Goal: Check status: Check status

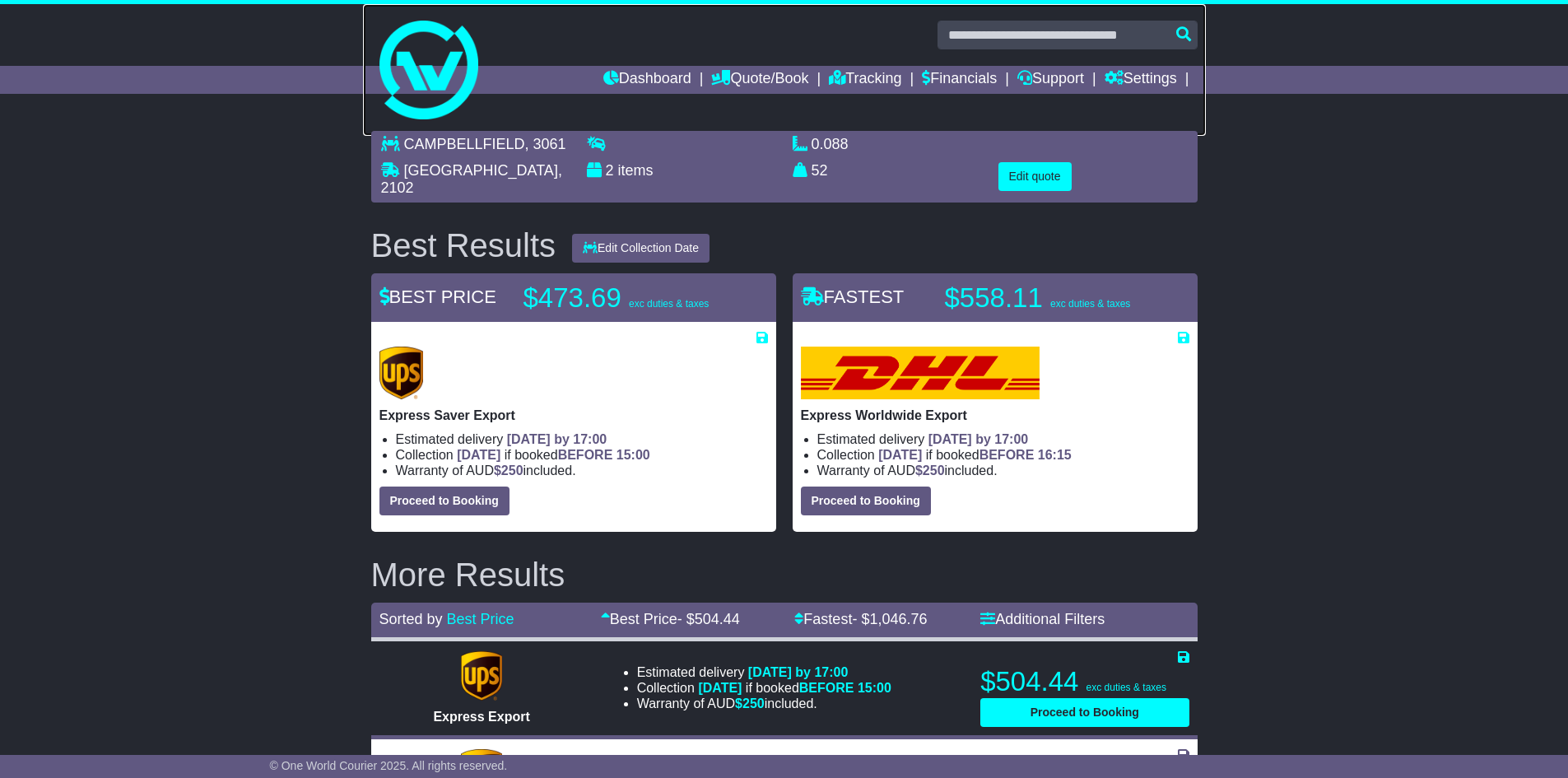
click at [641, 62] on link at bounding box center [784, 69] width 843 height 131
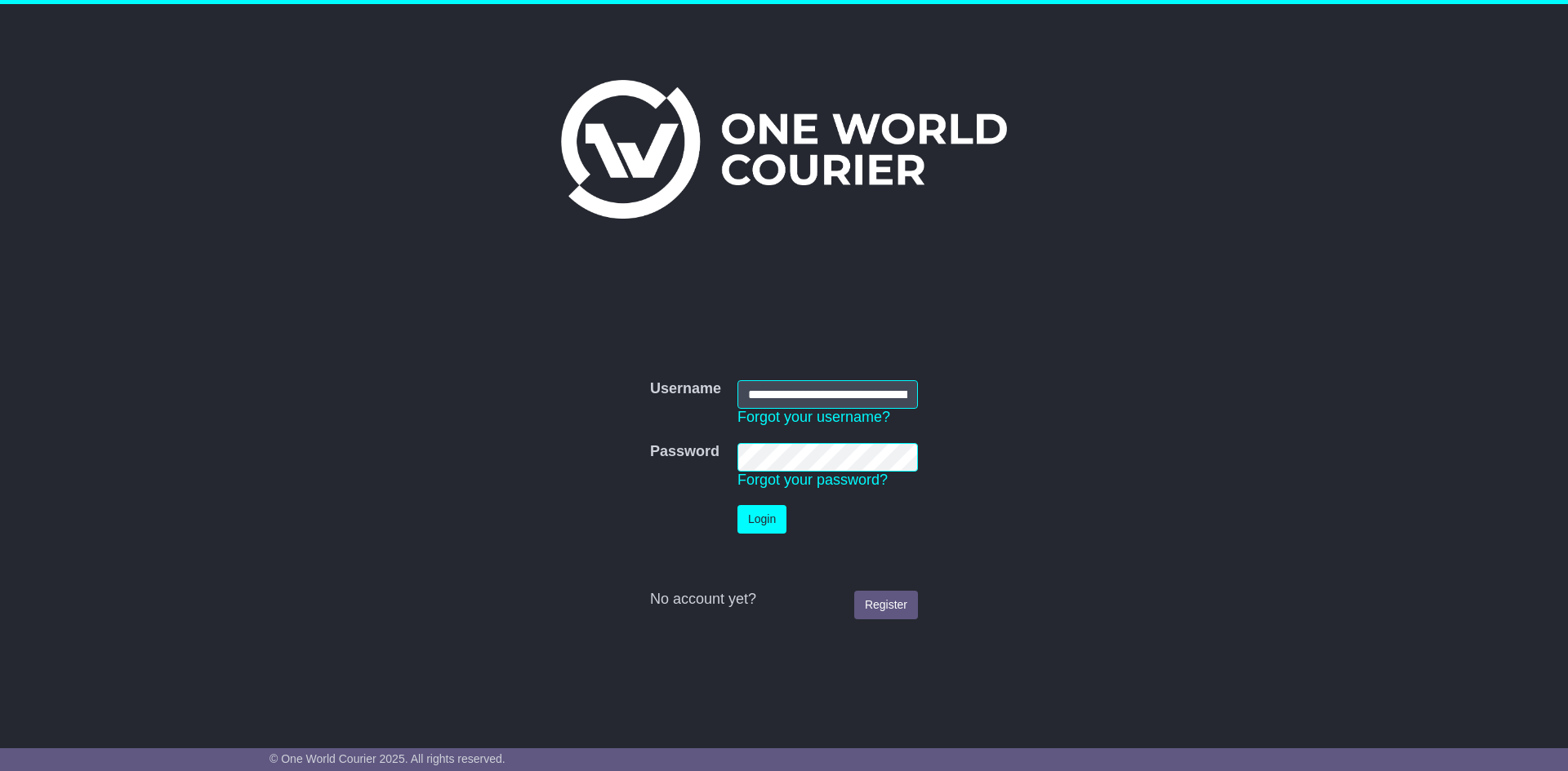
click at [768, 536] on td "Login" at bounding box center [827, 519] width 197 height 45
click at [770, 521] on button "Login" at bounding box center [762, 520] width 49 height 29
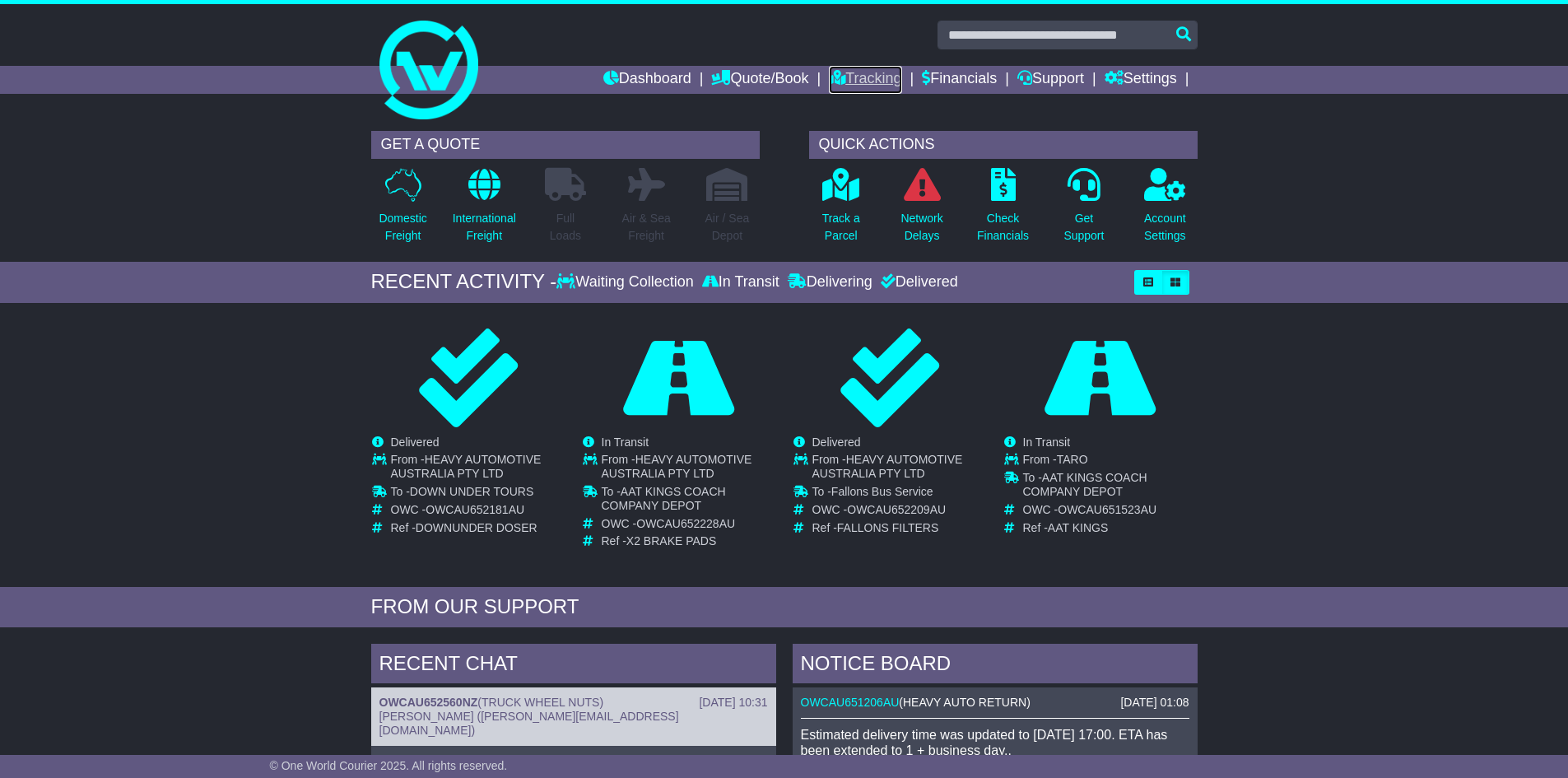
click at [843, 86] on link "Tracking" at bounding box center [865, 80] width 72 height 28
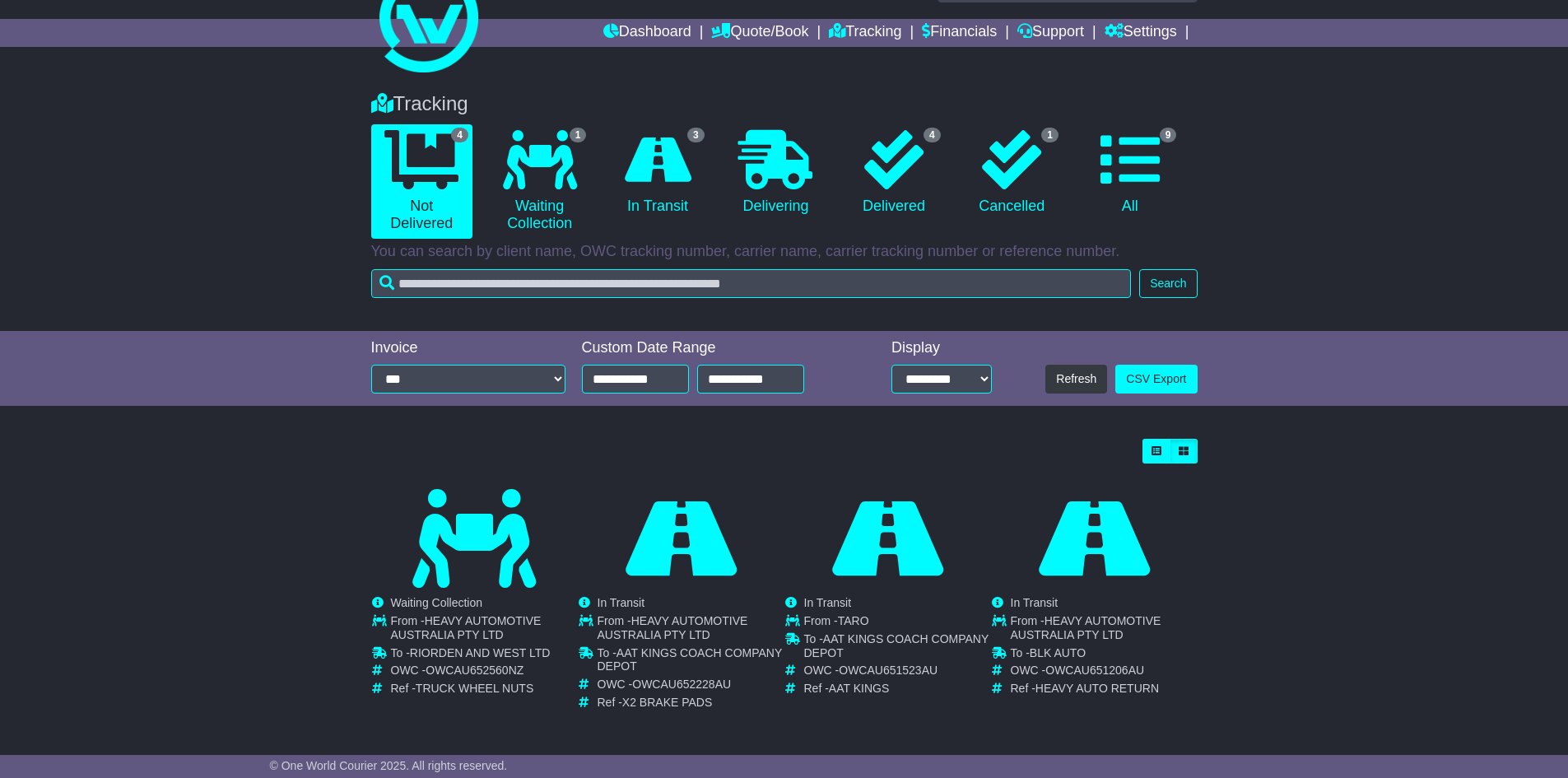
scroll to position [50, 0]
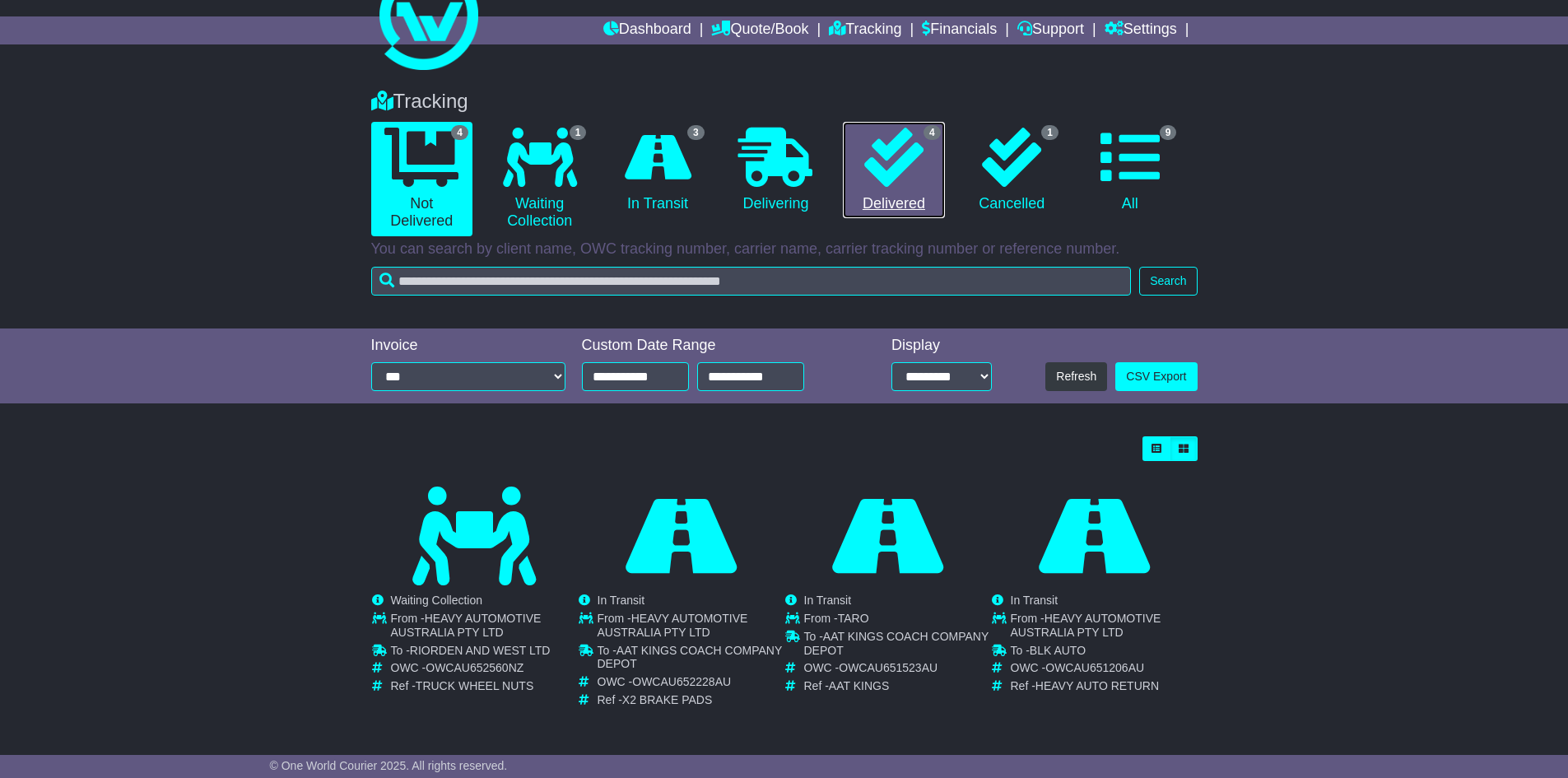
click at [901, 161] on icon at bounding box center [893, 157] width 59 height 59
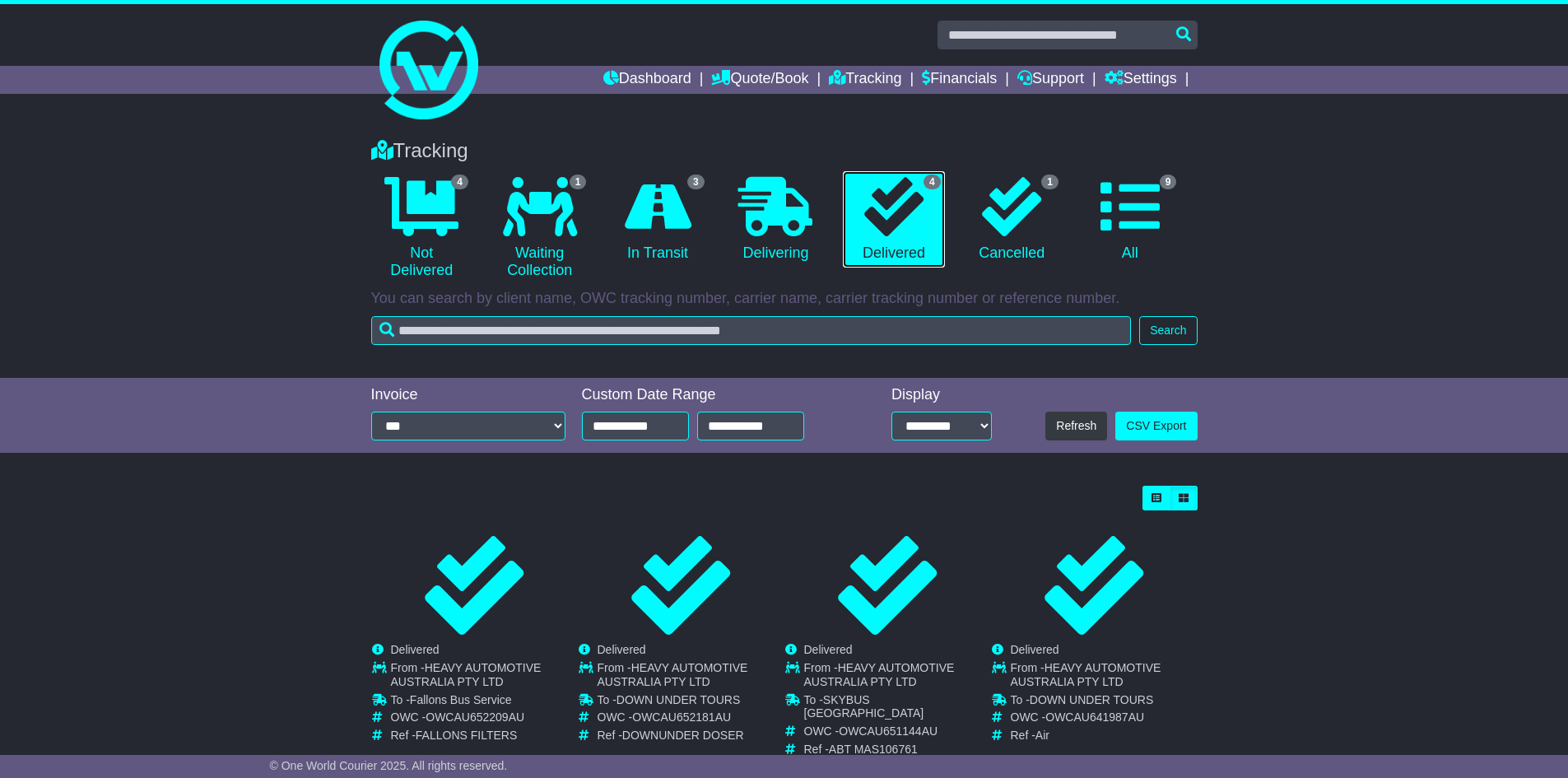
scroll to position [36, 0]
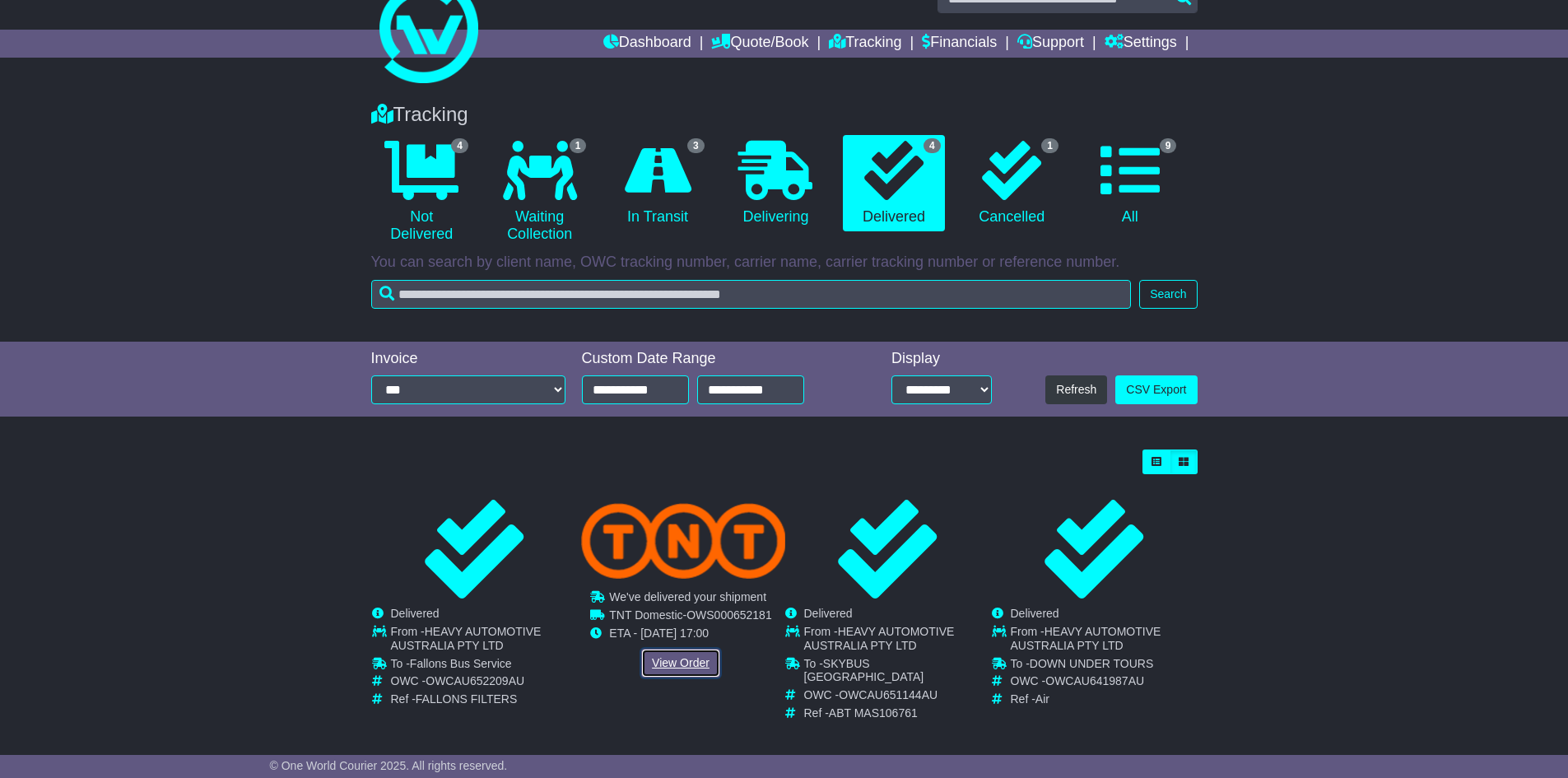
click at [689, 672] on link "View Order" at bounding box center [680, 664] width 79 height 29
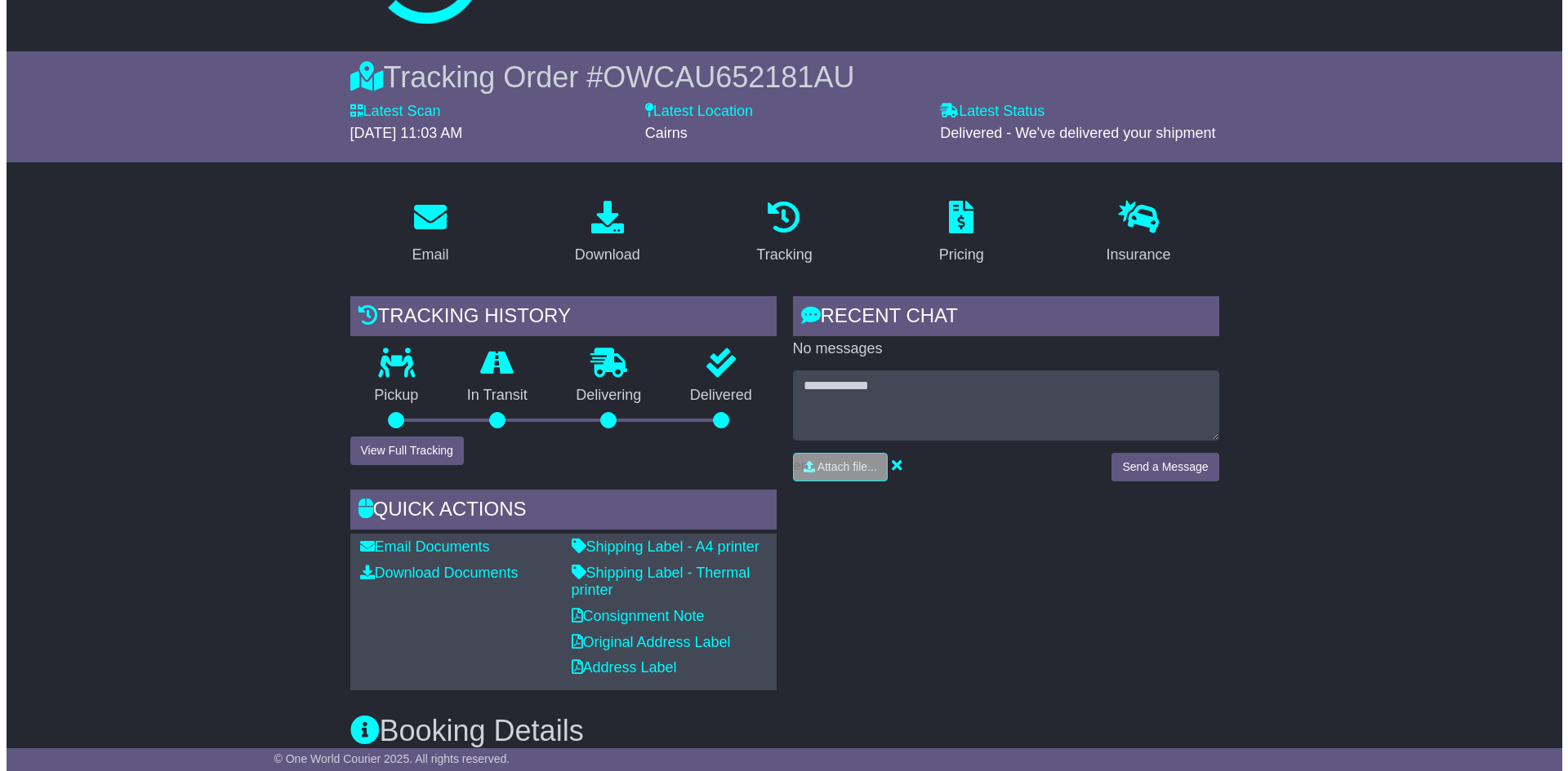
scroll to position [72, 0]
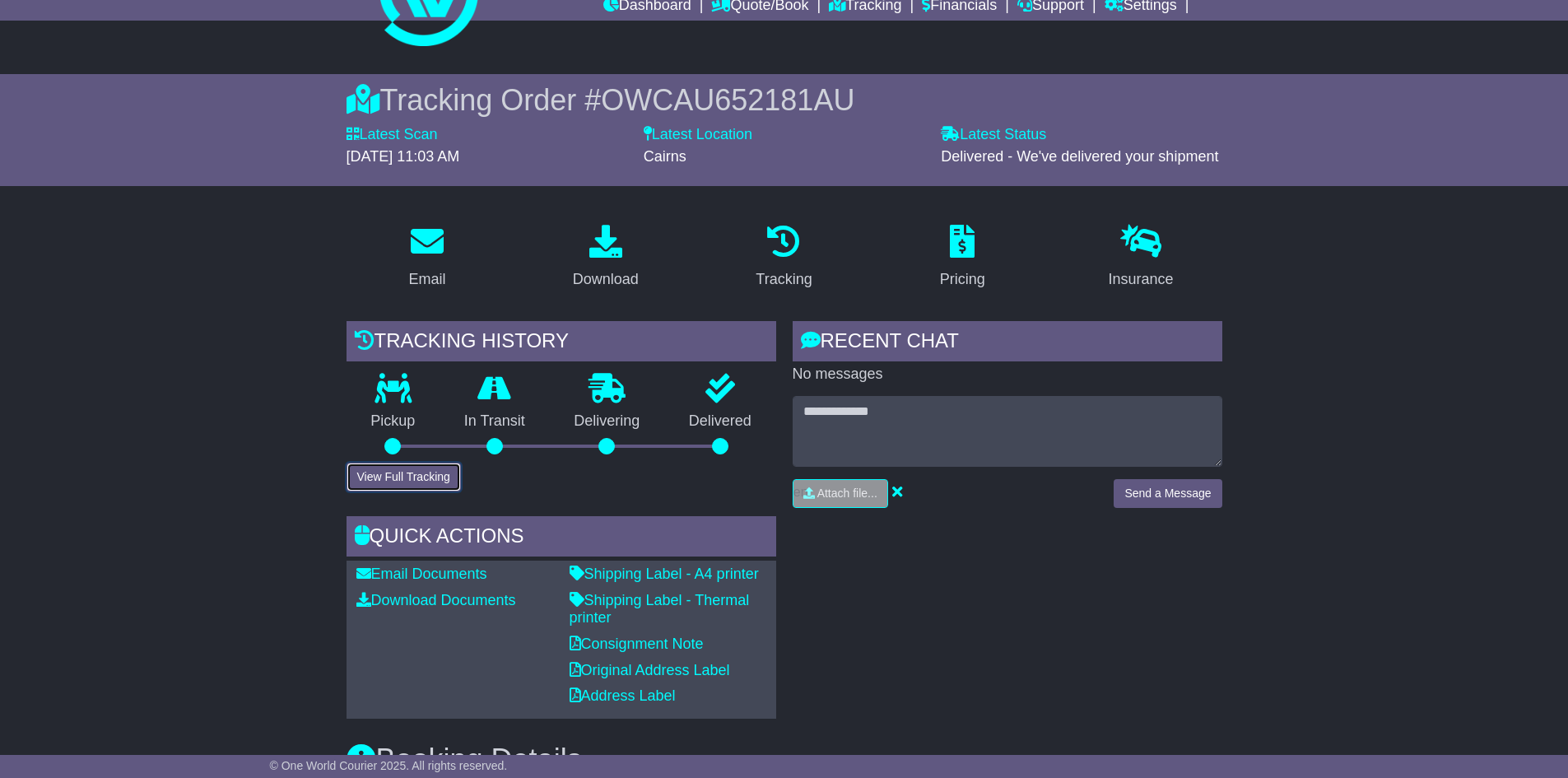
click at [439, 484] on button "View Full Tracking" at bounding box center [404, 477] width 115 height 29
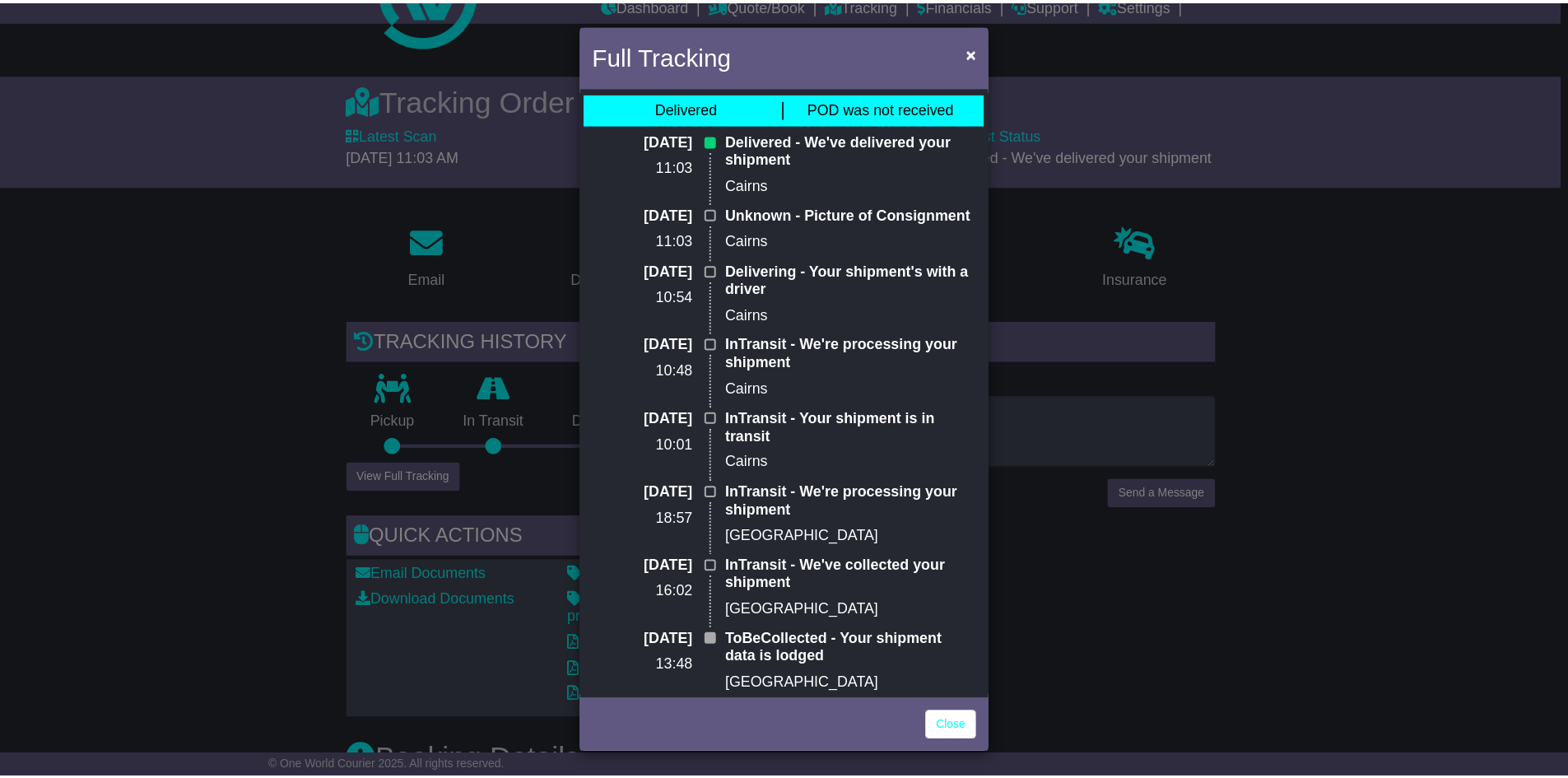
scroll to position [0, 0]
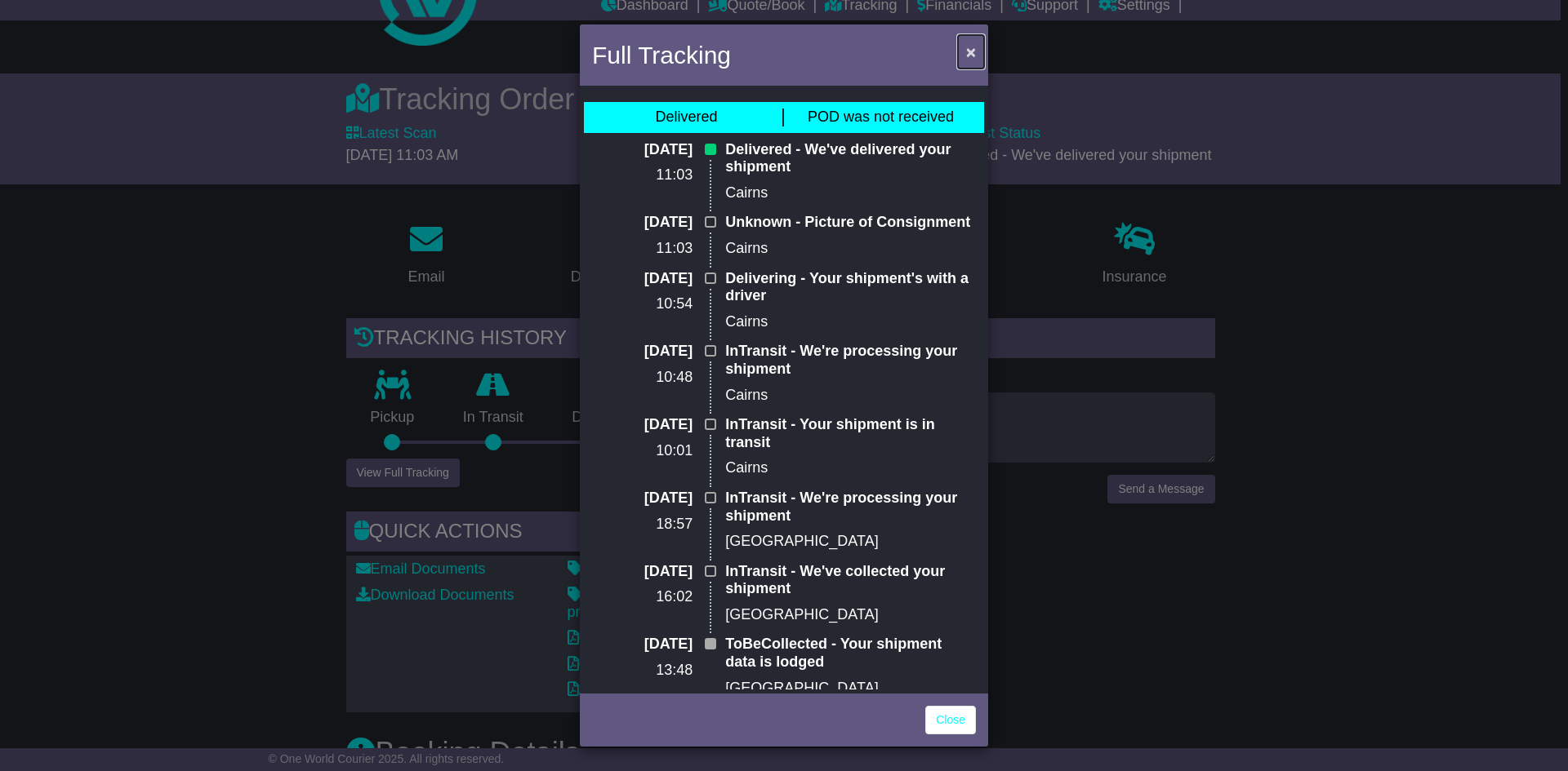
click at [970, 48] on span "×" at bounding box center [971, 51] width 10 height 18
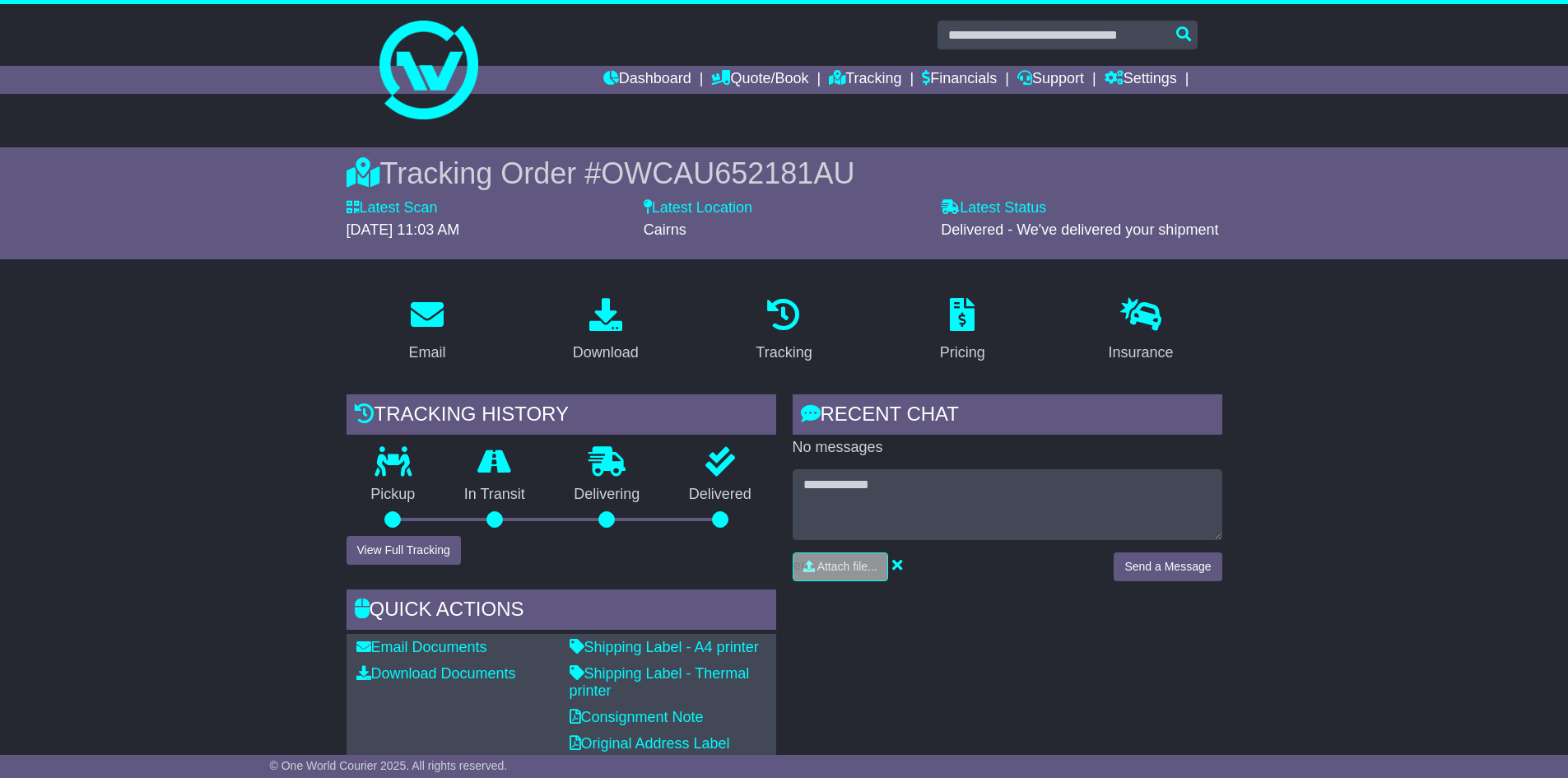
click at [1017, 227] on span "Delivered - We've delivered your shipment" at bounding box center [1079, 230] width 277 height 17
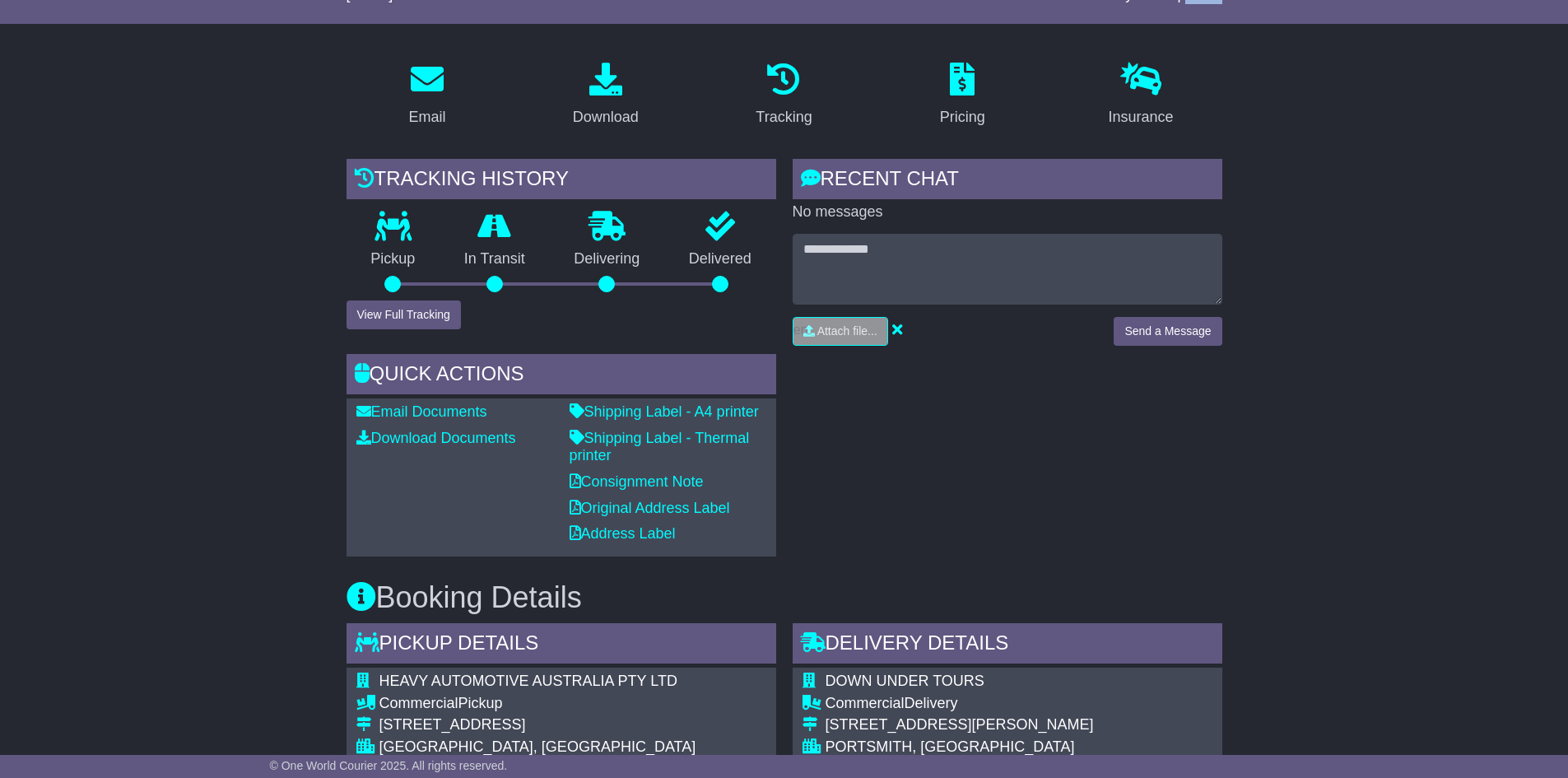
scroll to position [234, 0]
click at [439, 316] on button "View Full Tracking" at bounding box center [404, 316] width 115 height 29
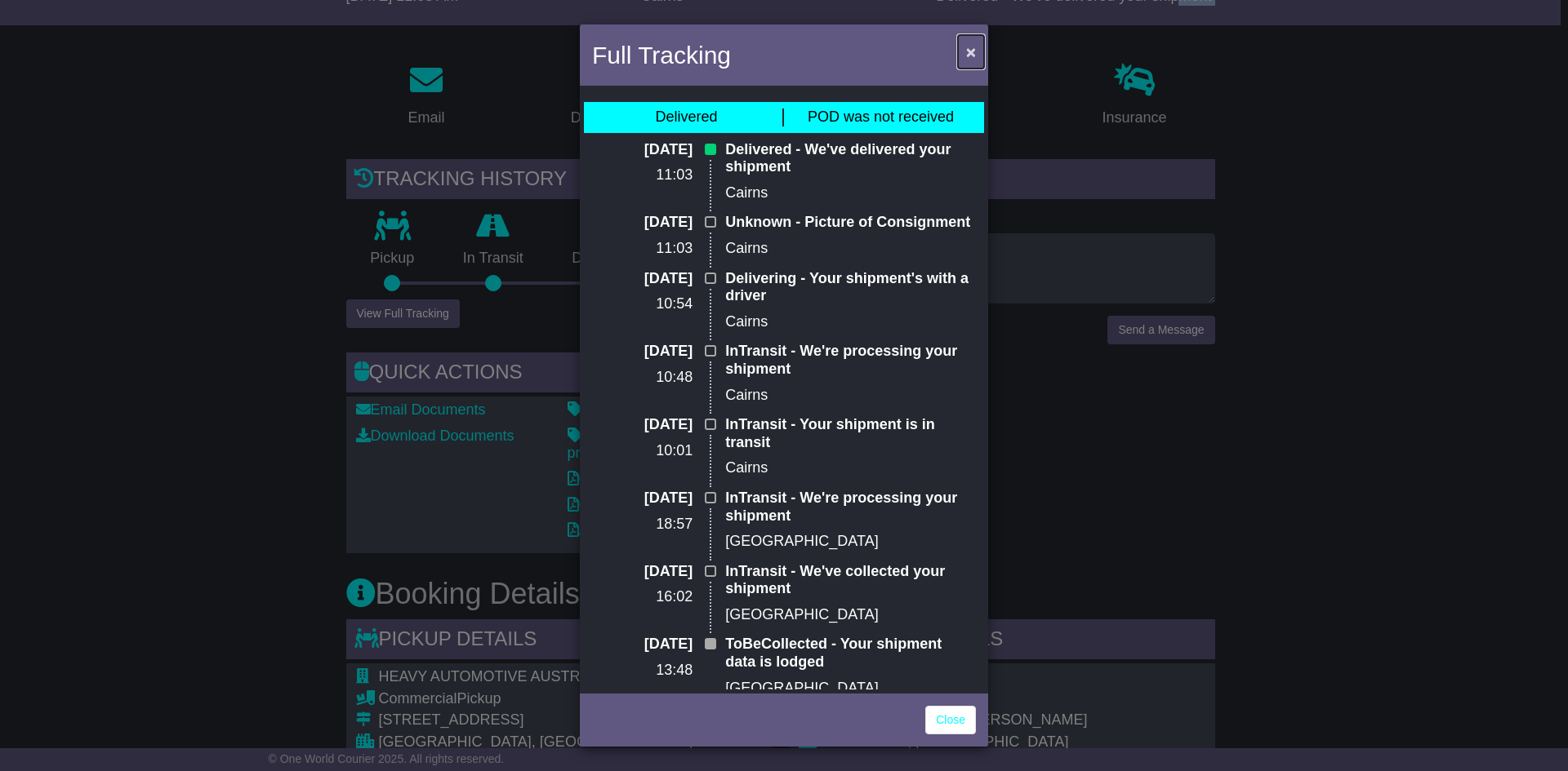
click at [971, 50] on span "×" at bounding box center [971, 51] width 10 height 18
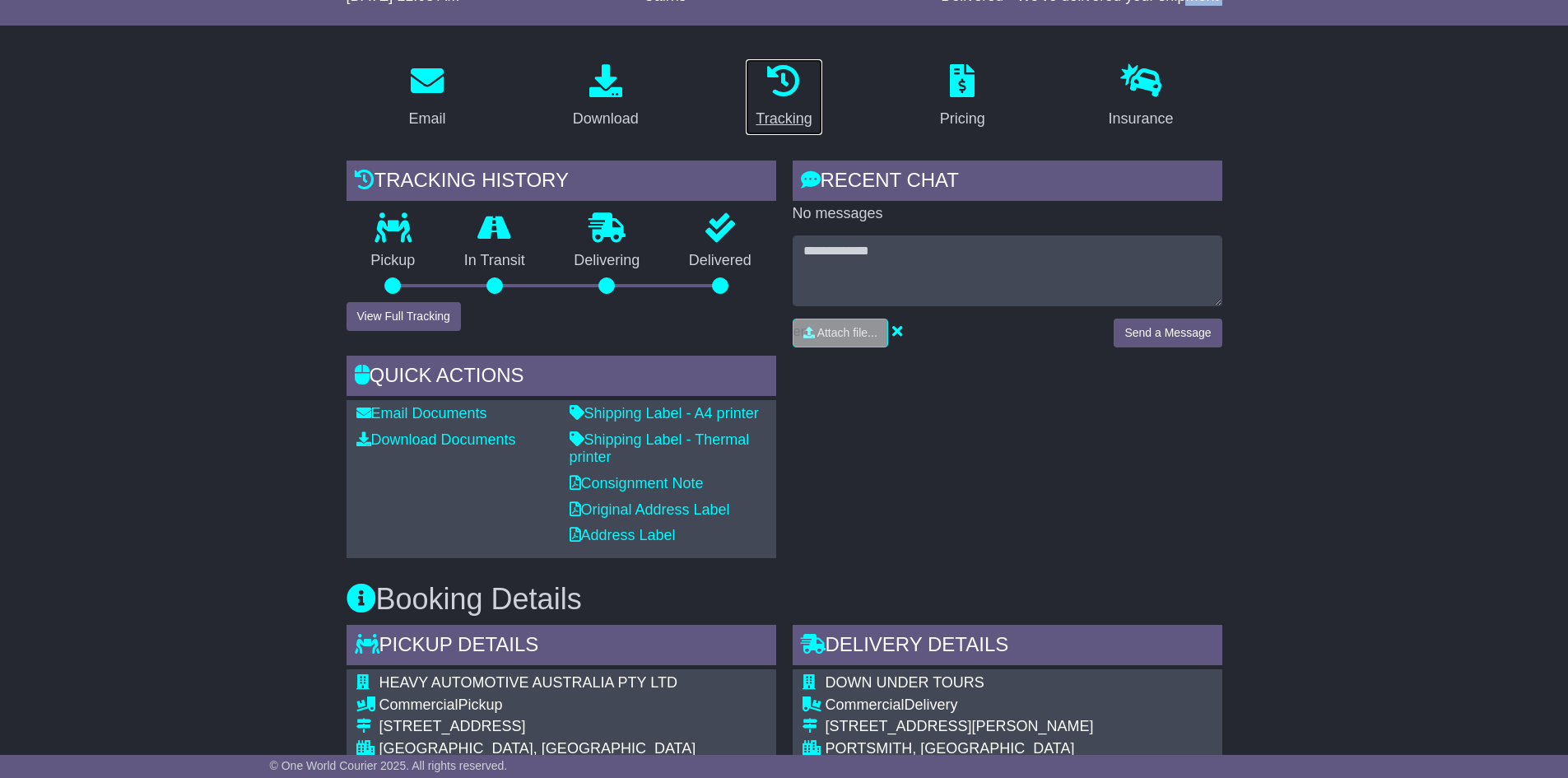
click at [793, 89] on icon at bounding box center [784, 81] width 33 height 33
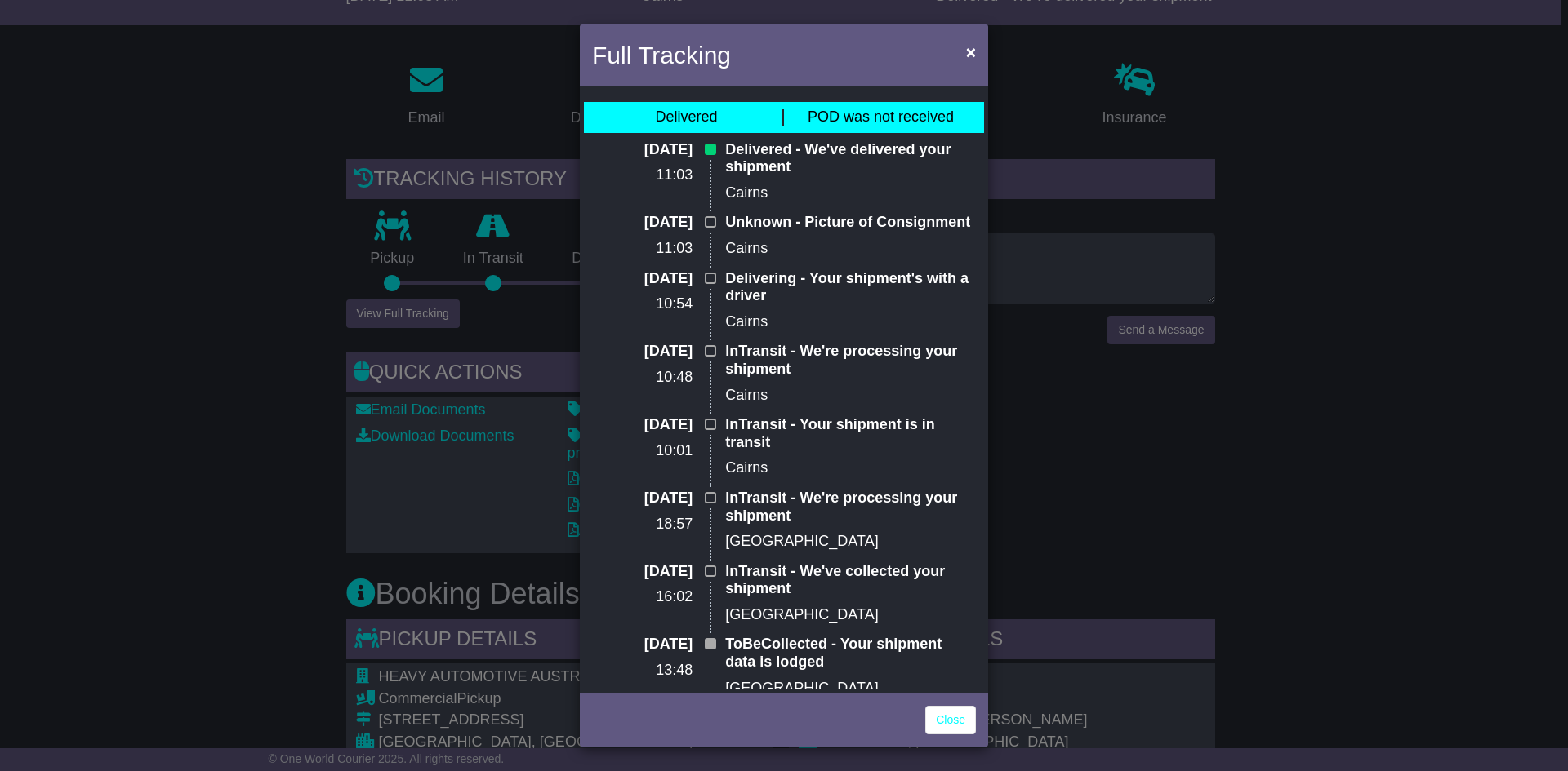
click at [842, 119] on span "POD was not received" at bounding box center [881, 116] width 146 height 16
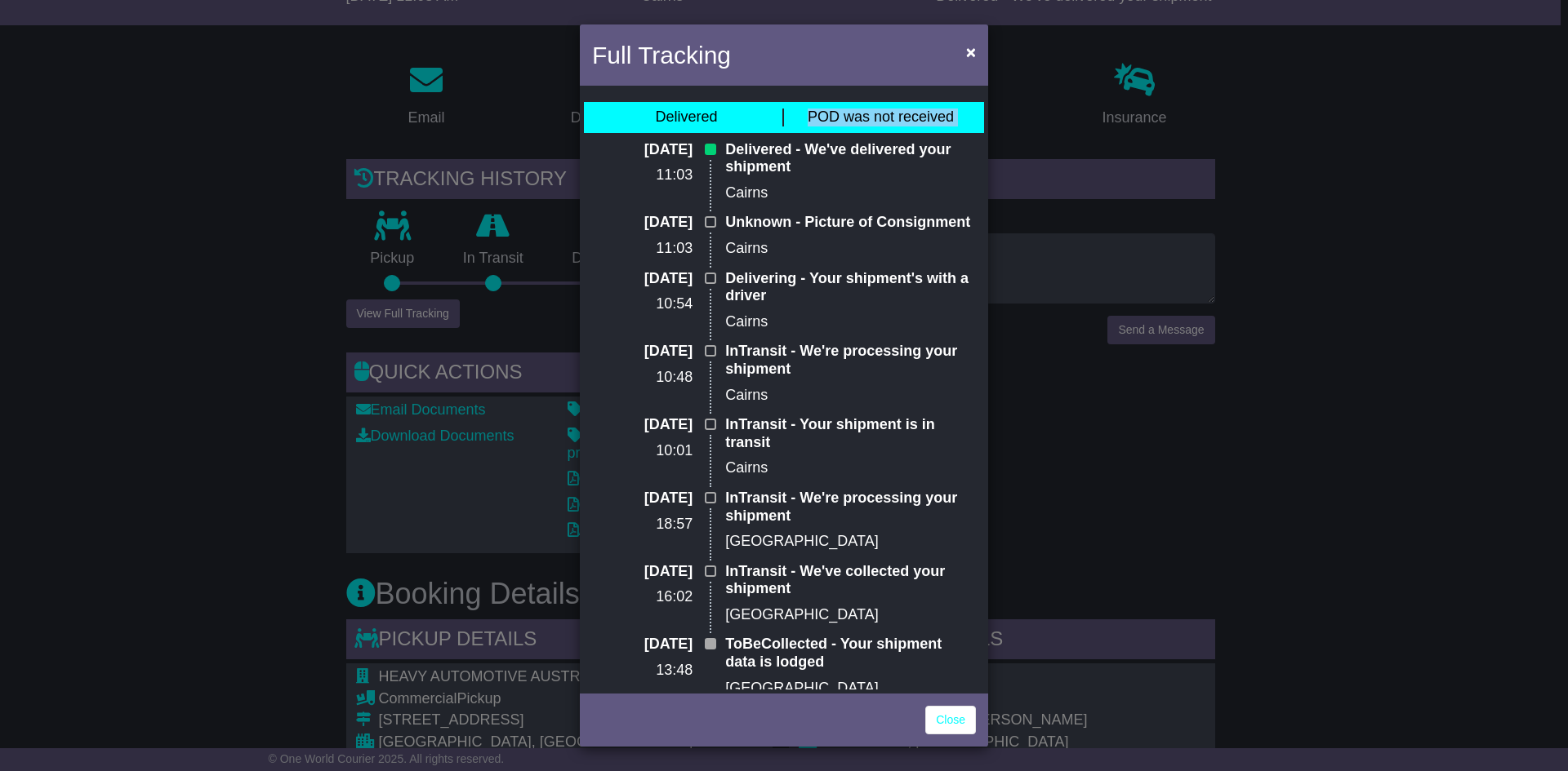
click at [842, 119] on span "POD was not received" at bounding box center [881, 116] width 146 height 16
click at [872, 130] on div "Delivered POD was not received" at bounding box center [784, 118] width 400 height 31
click at [873, 117] on span "POD was not received" at bounding box center [881, 116] width 146 height 16
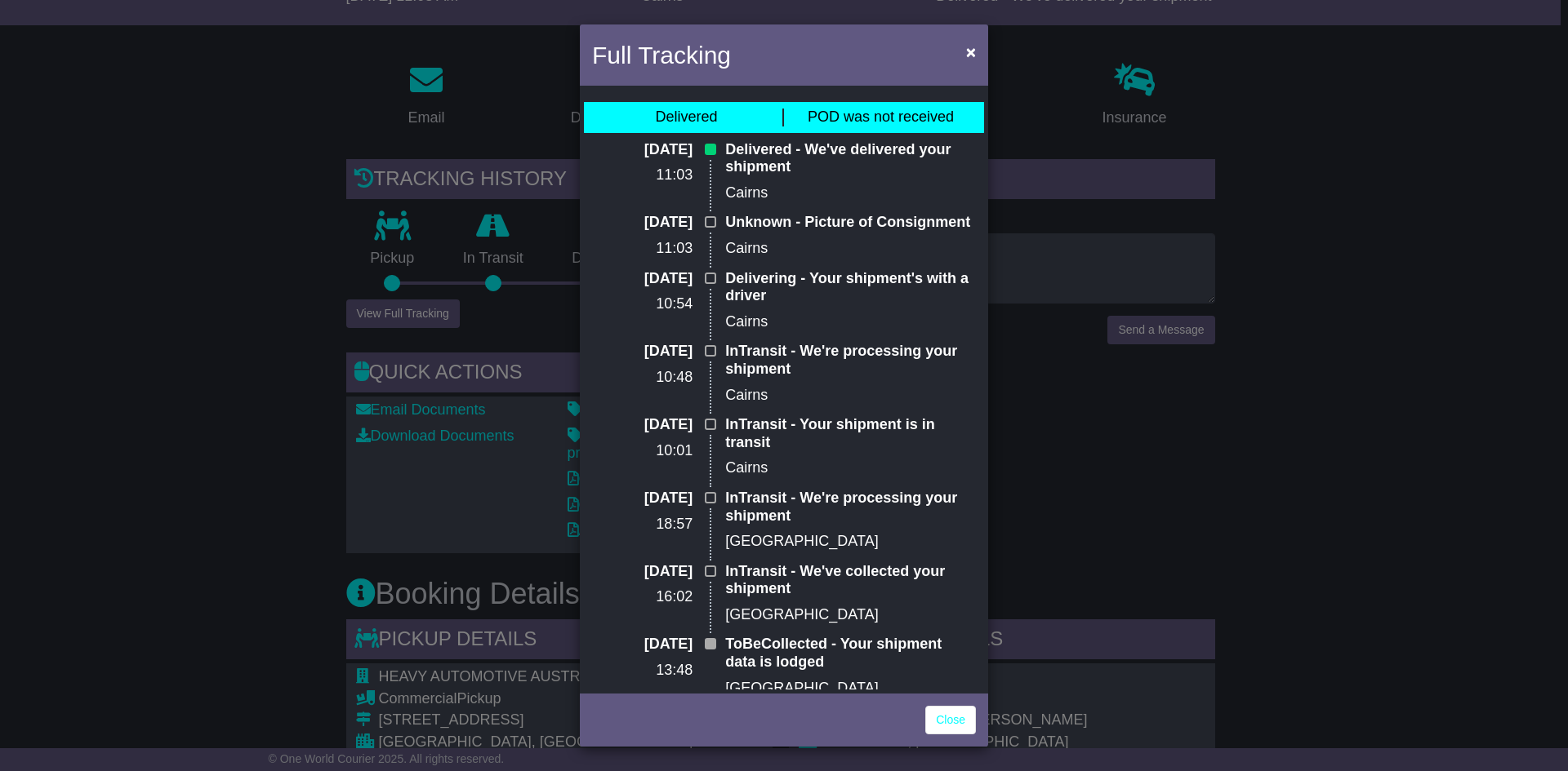
drag, startPoint x: 873, startPoint y: 167, endPoint x: 867, endPoint y: 184, distance: 18.0
click at [872, 167] on p "Delivered - We've delivered your shipment" at bounding box center [851, 158] width 251 height 35
click at [861, 220] on p "Unknown - Picture of Consignment" at bounding box center [851, 223] width 251 height 18
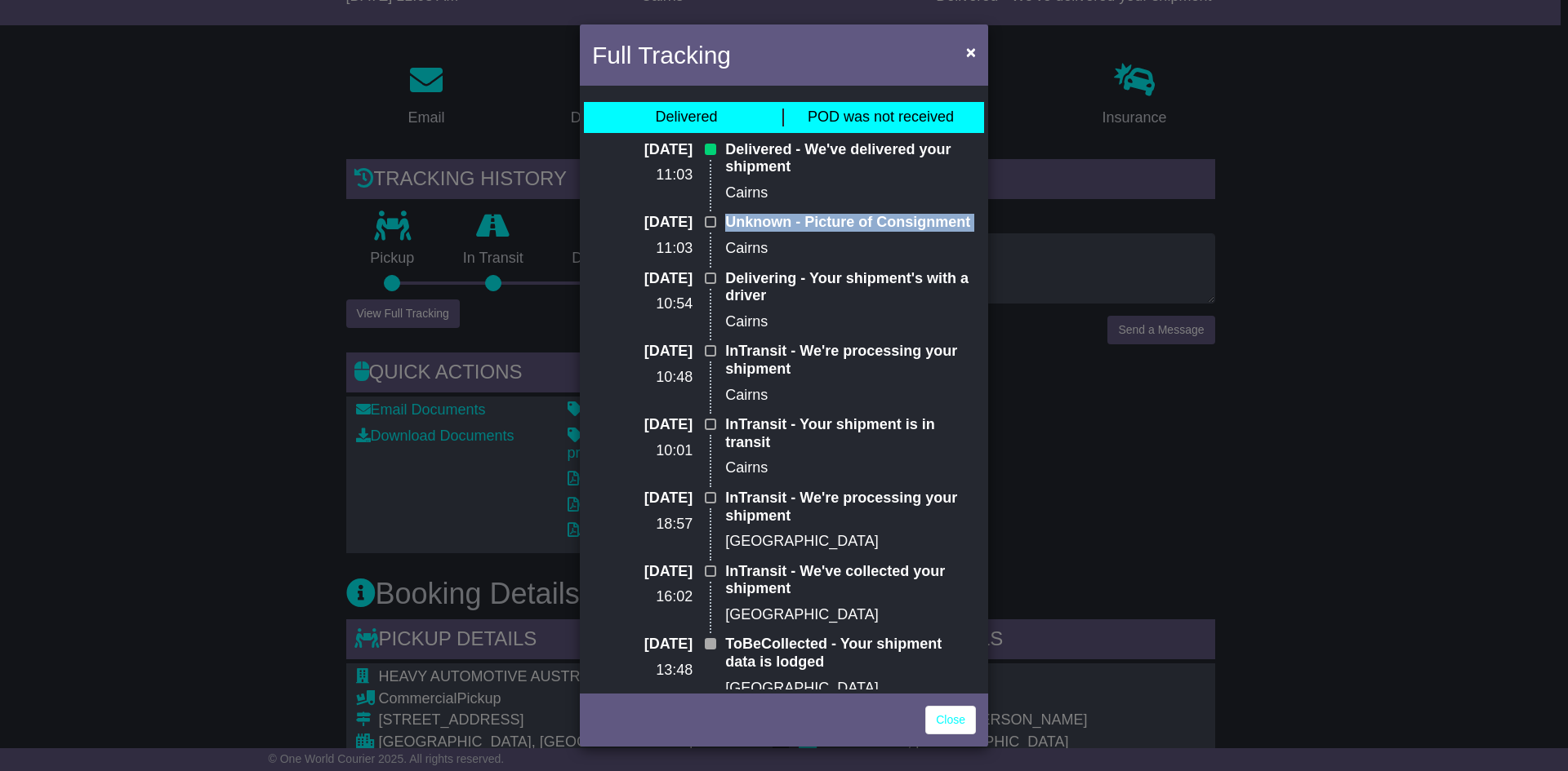
click at [855, 222] on p "Unknown - Picture of Consignment" at bounding box center [851, 223] width 251 height 18
drag, startPoint x: 844, startPoint y: 246, endPoint x: 843, endPoint y: 229, distance: 17.0
click at [844, 245] on p "Cairns" at bounding box center [851, 249] width 251 height 18
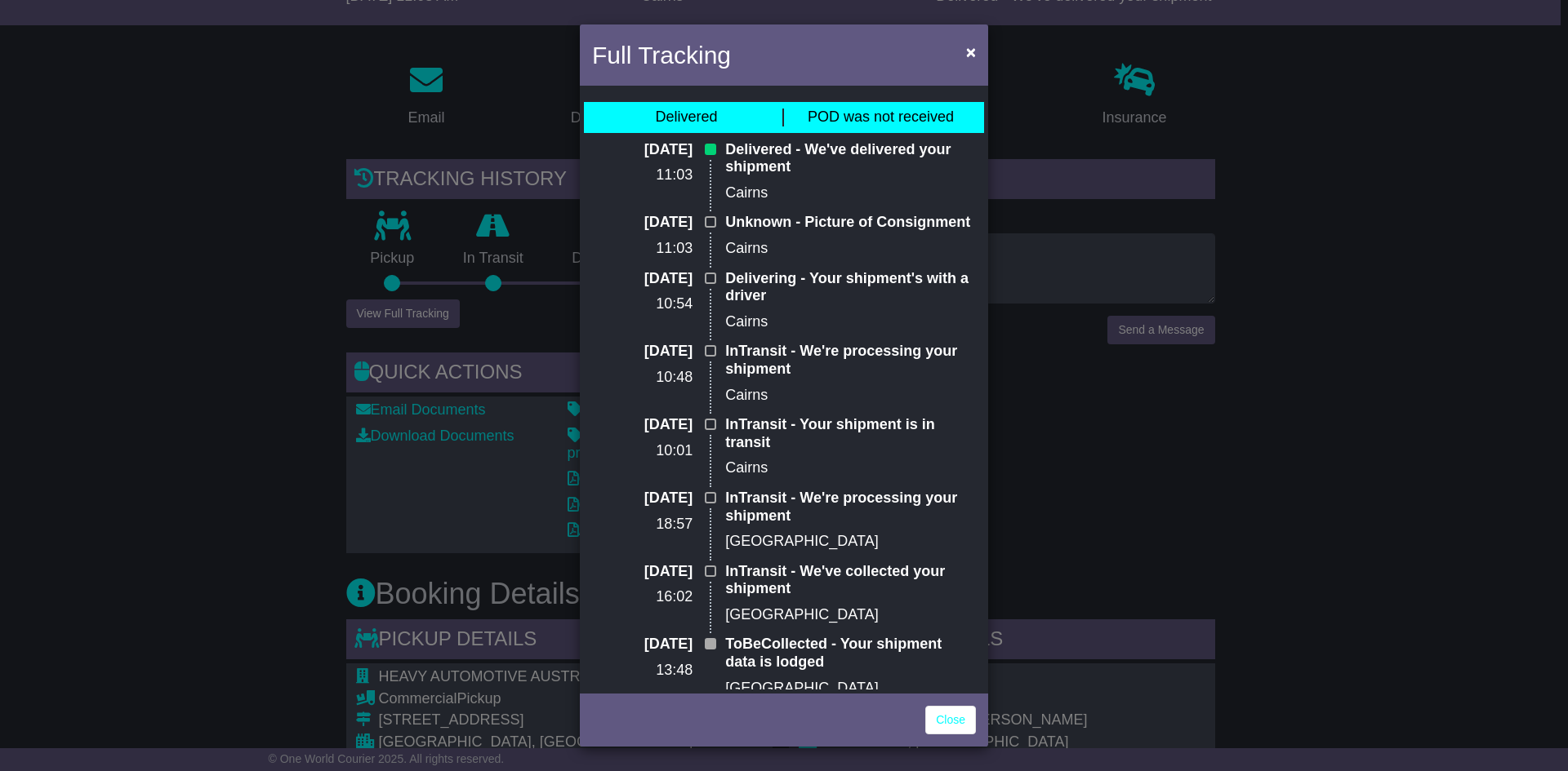
click at [844, 221] on p "Unknown - Picture of Consignment" at bounding box center [851, 223] width 251 height 18
click at [845, 240] on p "Cairns" at bounding box center [851, 249] width 251 height 18
click at [849, 213] on div "Delivered - We've delivered your shipment Cairns" at bounding box center [851, 178] width 267 height 73
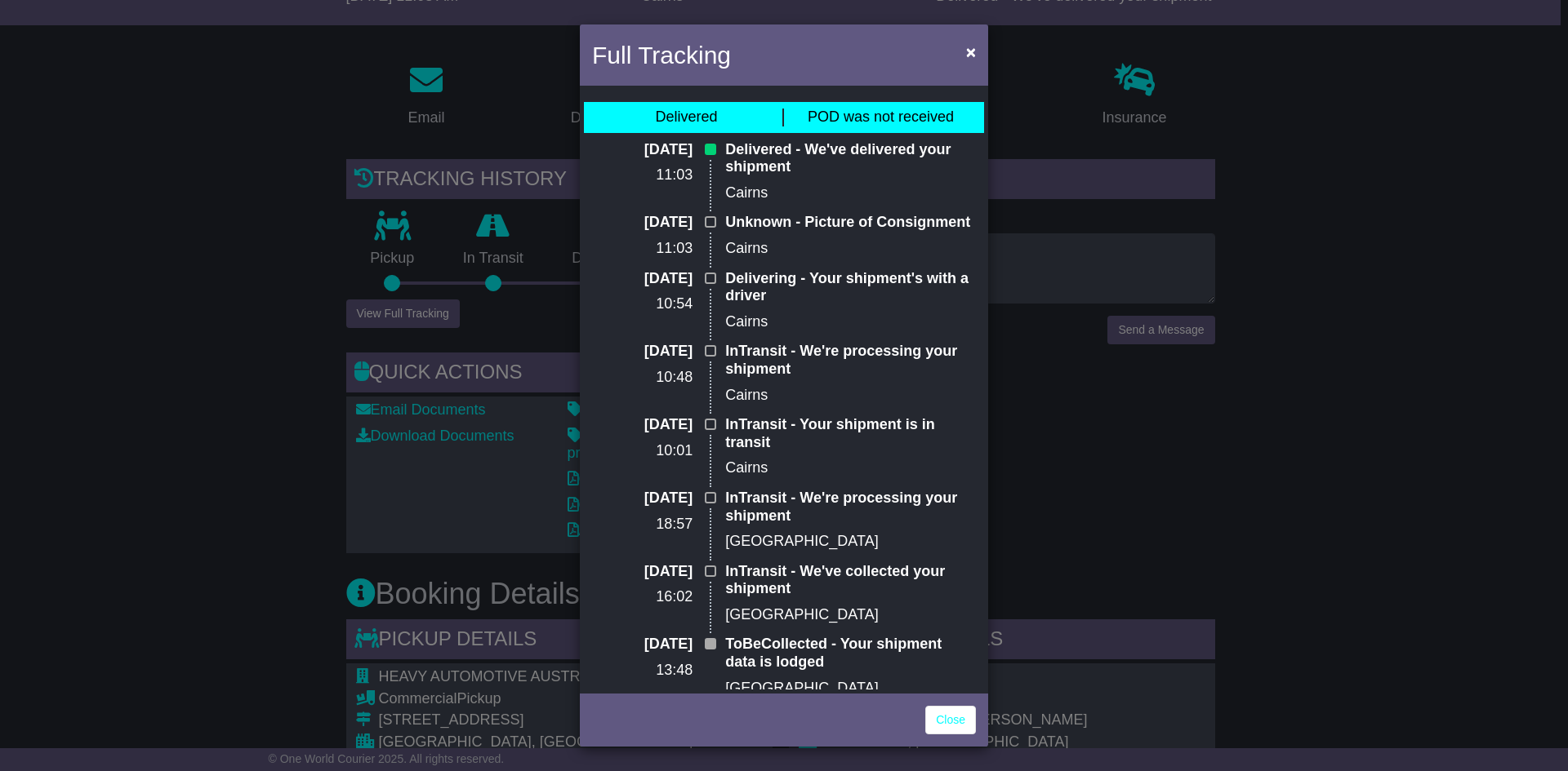
click at [849, 213] on div "Delivered - We've delivered your shipment Cairns" at bounding box center [851, 178] width 267 height 73
click at [850, 217] on p "Unknown - Picture of Consignment" at bounding box center [851, 223] width 251 height 18
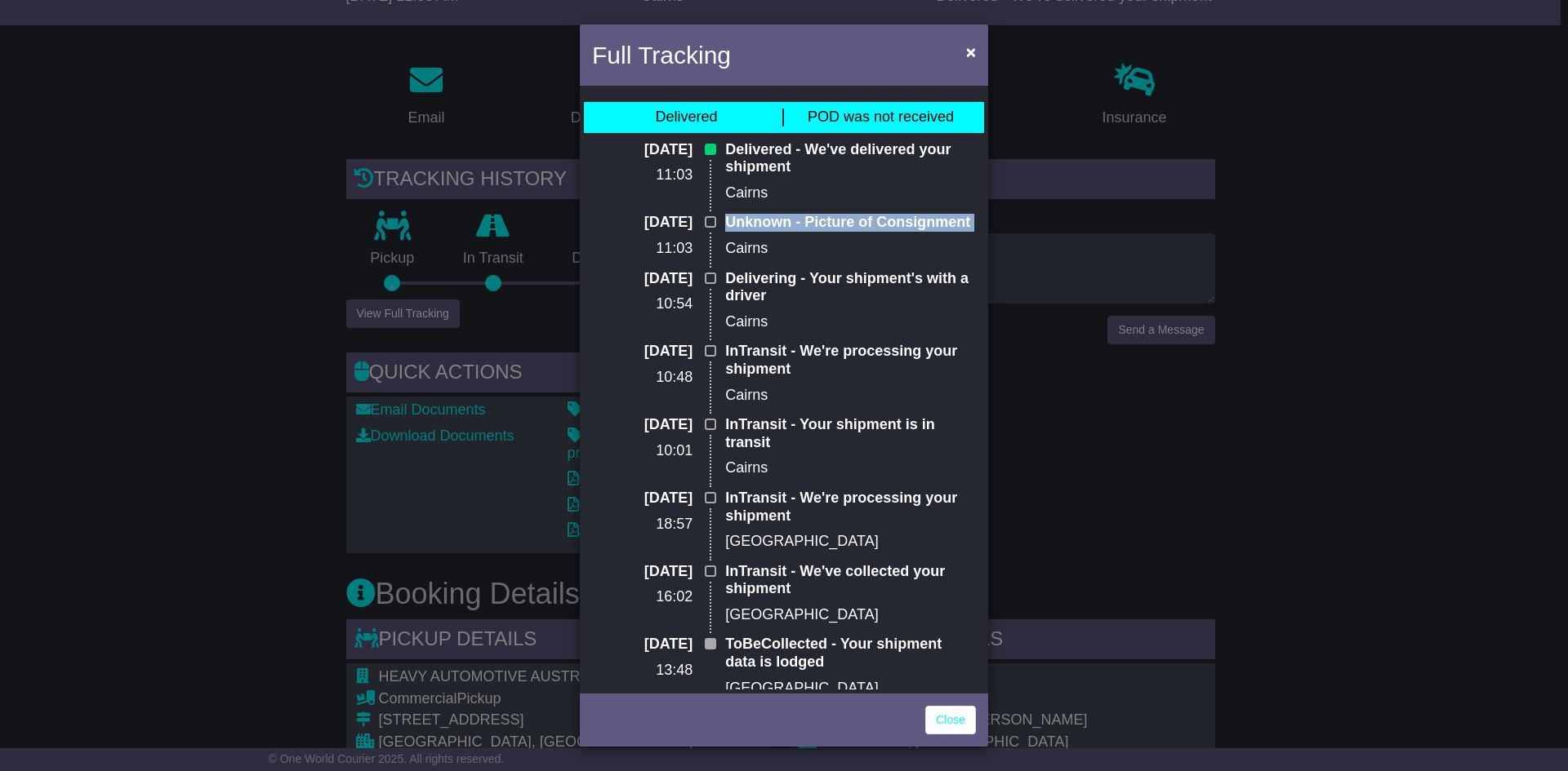
click at [847, 229] on p "Unknown - Picture of Consignment" at bounding box center [851, 223] width 251 height 18
click at [829, 255] on p "Cairns" at bounding box center [851, 249] width 251 height 18
click at [962, 67] on button "×" at bounding box center [970, 51] width 26 height 34
